Goal: Navigation & Orientation: Find specific page/section

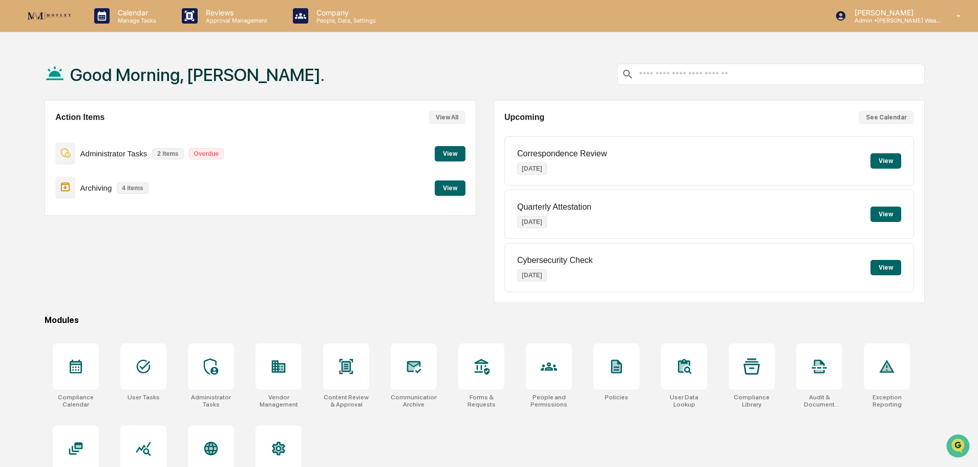
click at [450, 185] on button "View" at bounding box center [450, 187] width 31 height 15
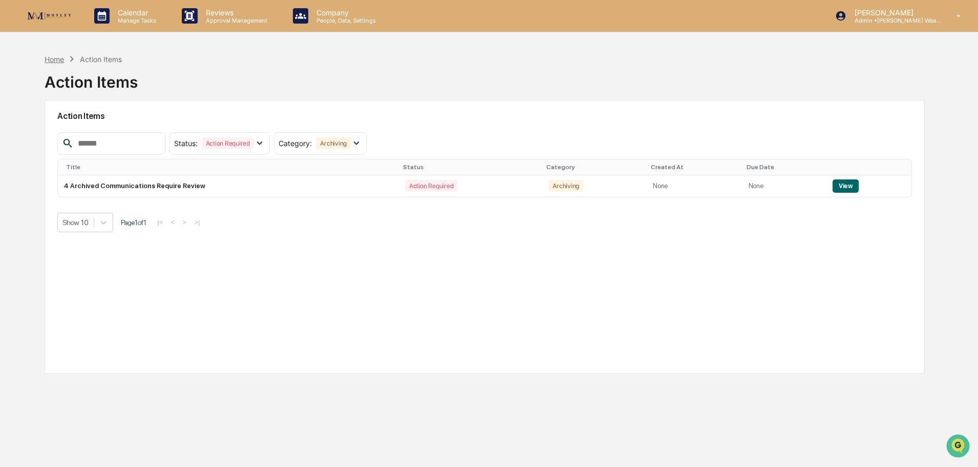
click at [57, 60] on div "Home" at bounding box center [54, 59] width 19 height 9
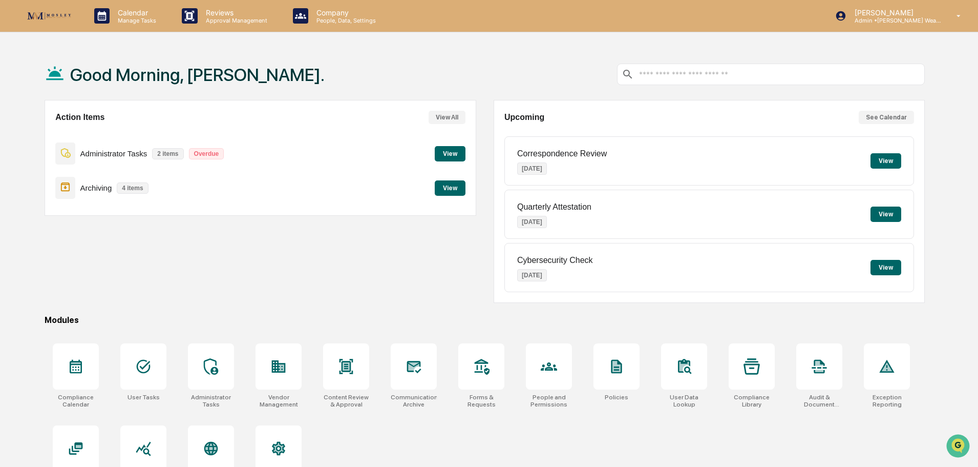
click at [449, 152] on button "View" at bounding box center [450, 153] width 31 height 15
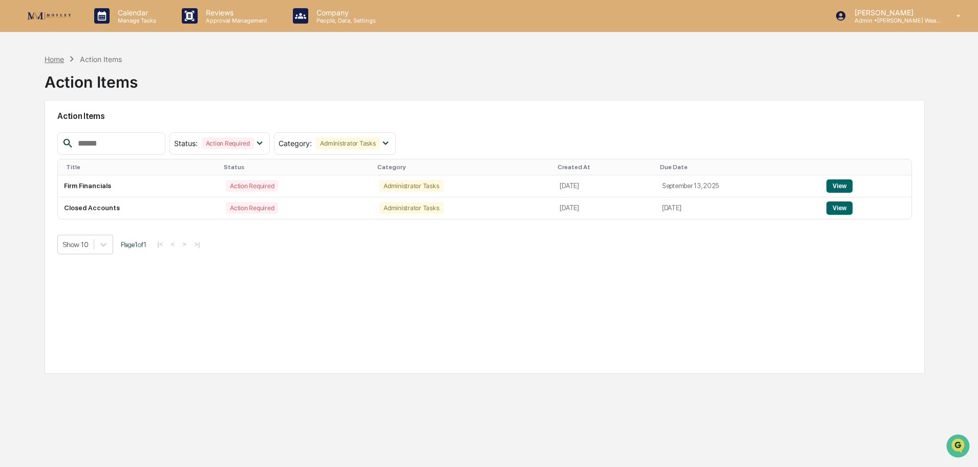
click at [54, 59] on div "Home" at bounding box center [54, 59] width 19 height 9
